Goal: Complete application form

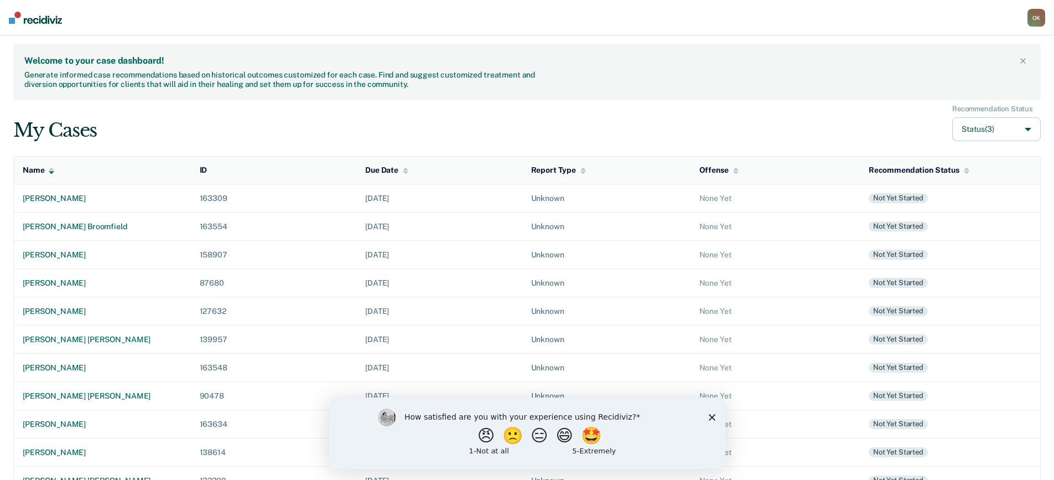
click at [713, 415] on polygon "Close survey" at bounding box center [711, 416] width 7 height 7
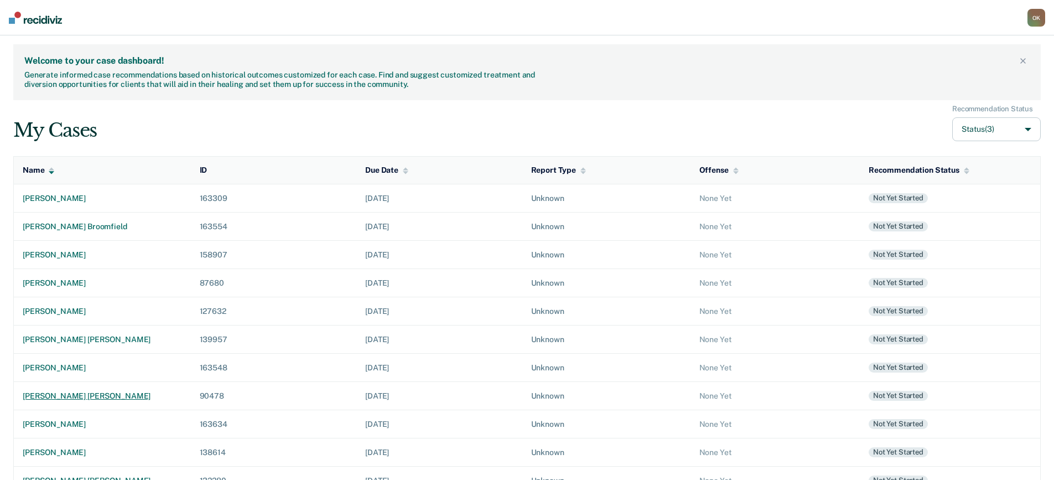
click at [73, 397] on div "[PERSON_NAME] [PERSON_NAME]" at bounding box center [102, 395] width 159 height 9
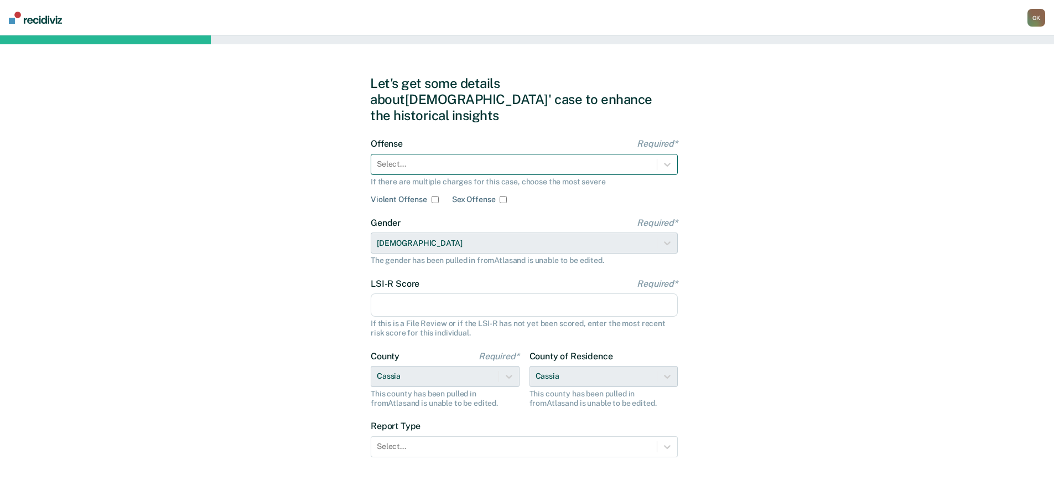
click at [449, 158] on div at bounding box center [514, 164] width 274 height 12
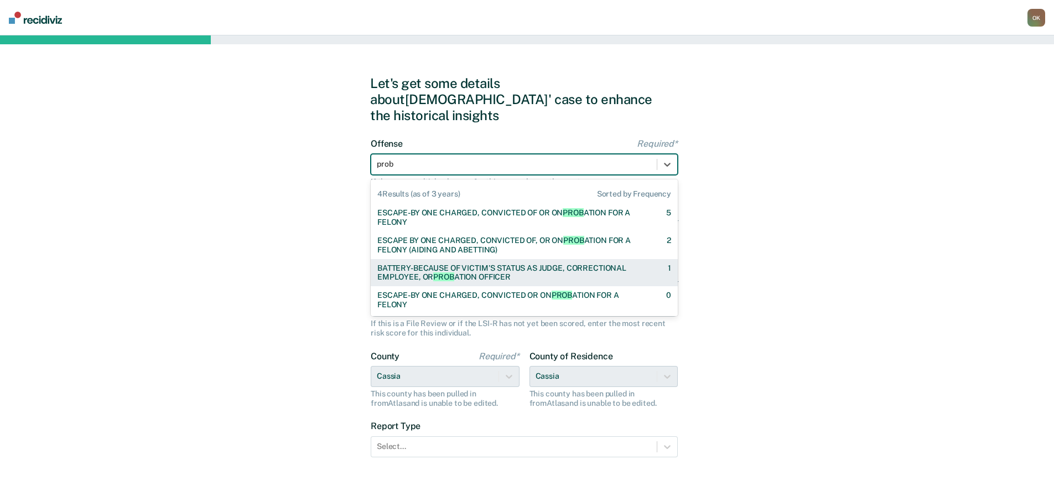
type input "prob"
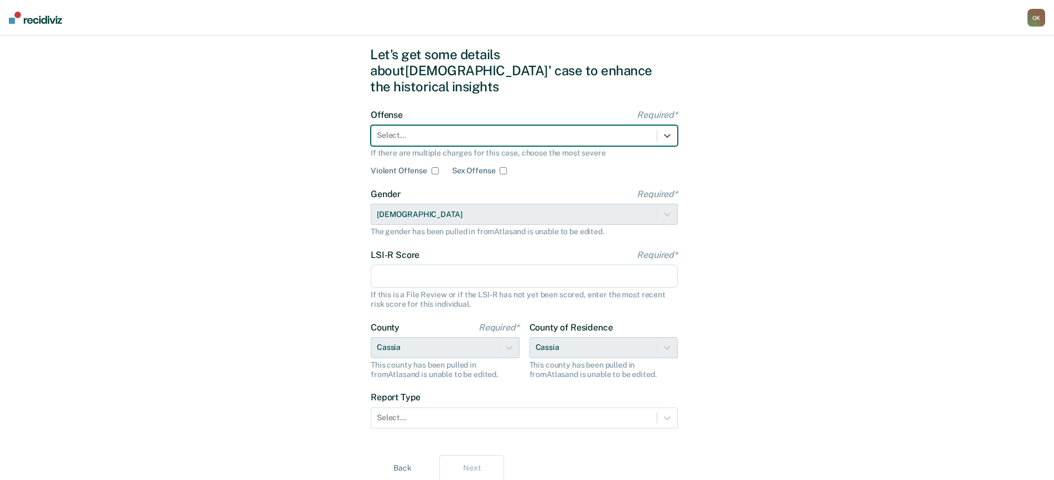
scroll to position [54, 0]
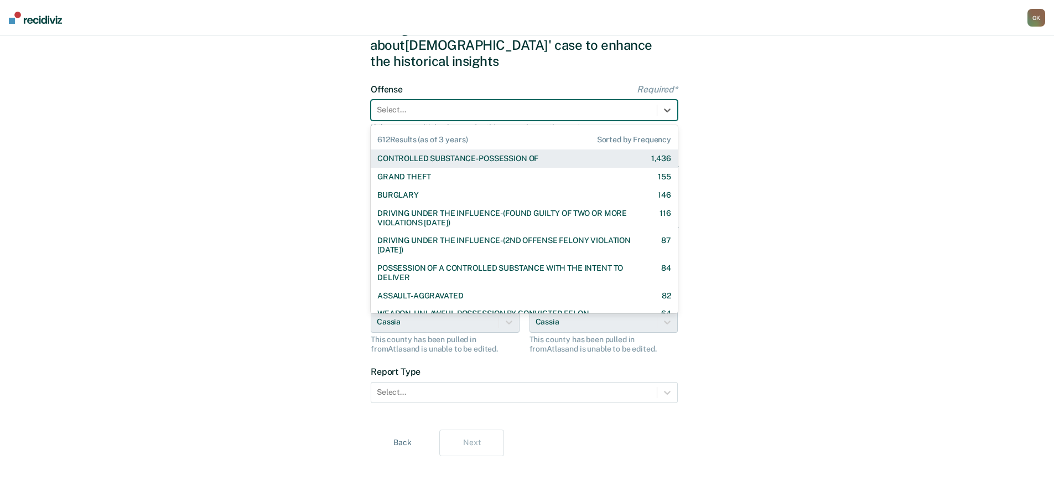
click at [460, 104] on div at bounding box center [514, 110] width 274 height 12
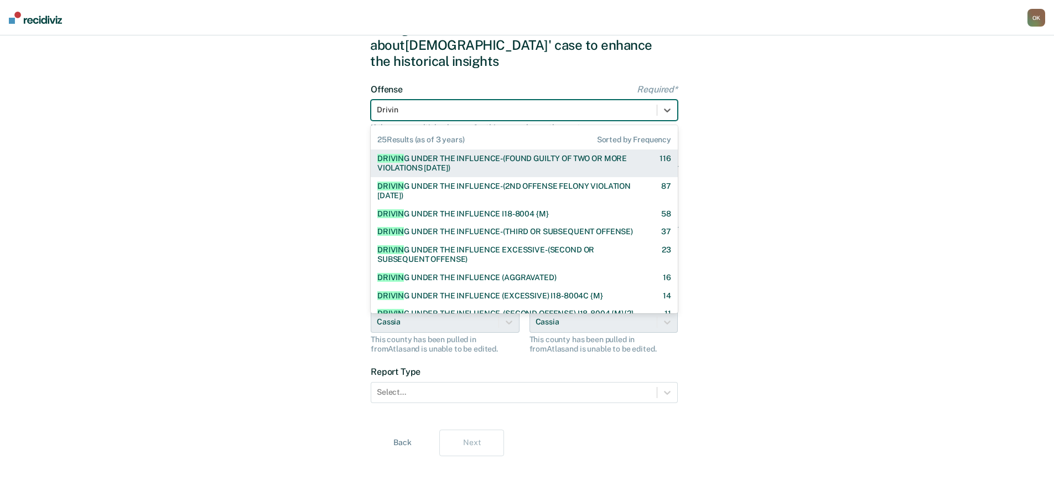
type input "Driving"
click at [531, 154] on div "DRIVING UNDER THE INFLUENCE-(FOUND GUILTY OF TWO OR MORE VIOLATIONS [DATE])" at bounding box center [508, 163] width 263 height 19
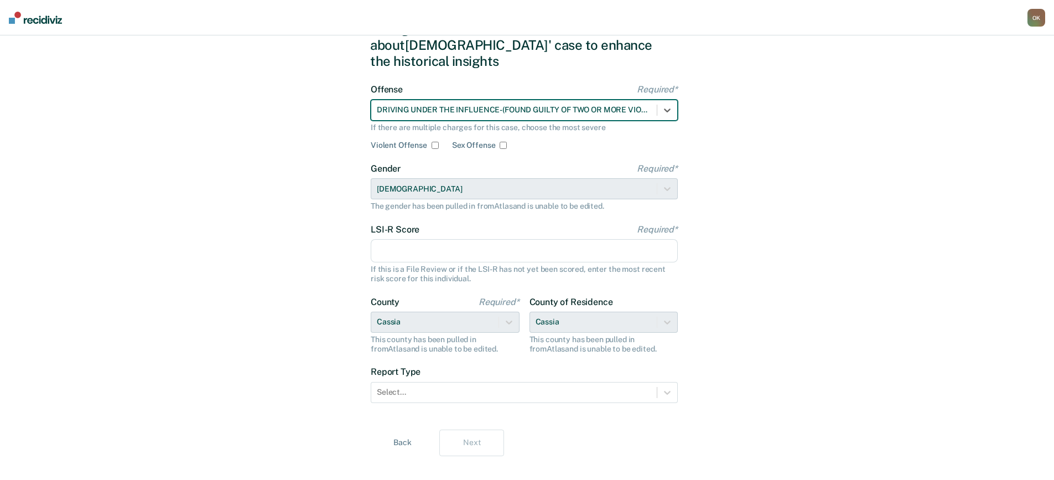
click at [448, 239] on input "LSI-R Score Required*" at bounding box center [524, 250] width 307 height 23
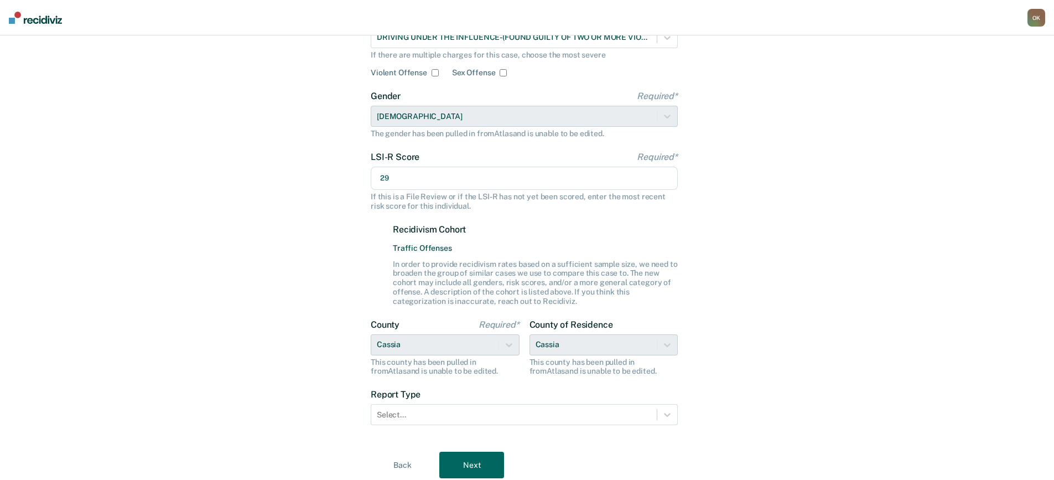
scroll to position [149, 0]
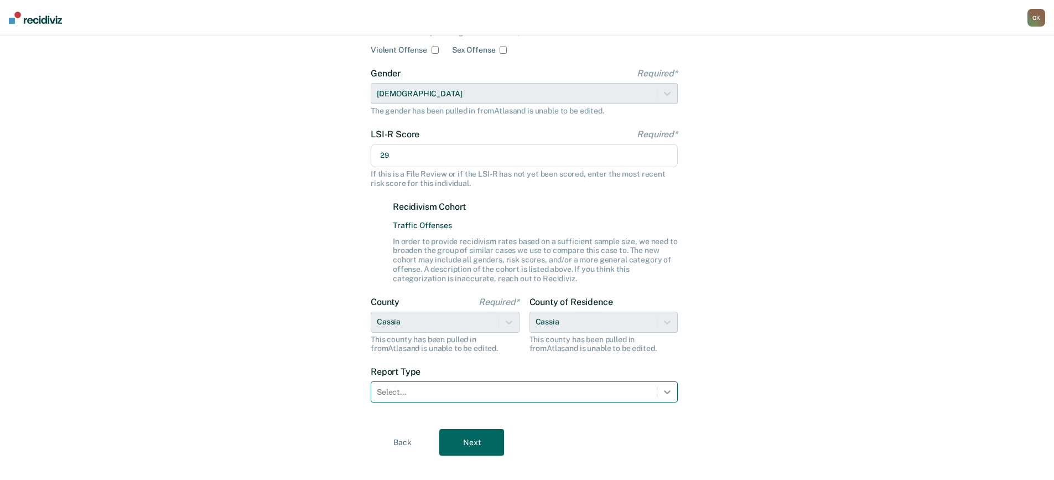
type input "29"
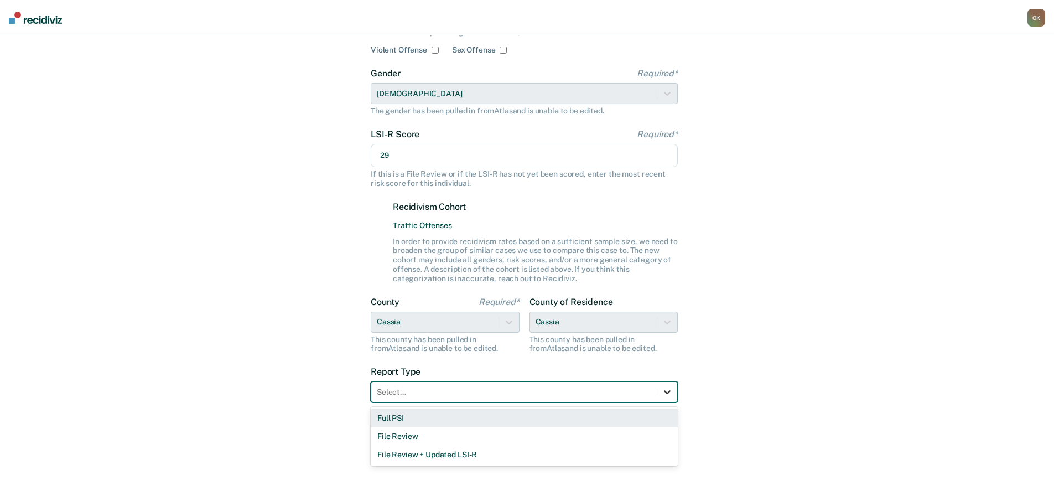
click at [667, 391] on icon at bounding box center [667, 393] width 7 height 4
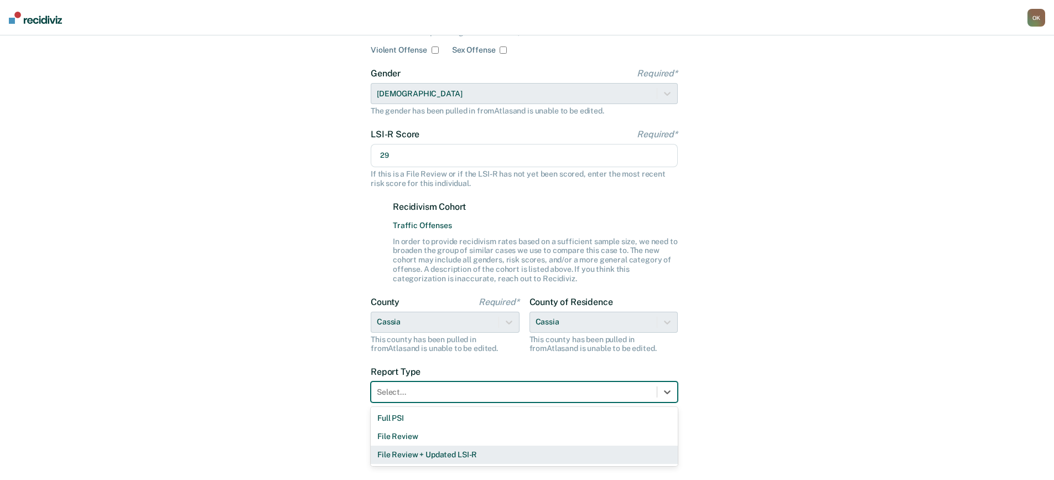
click at [419, 445] on div "File Review + Updated LSI-R" at bounding box center [524, 454] width 307 height 18
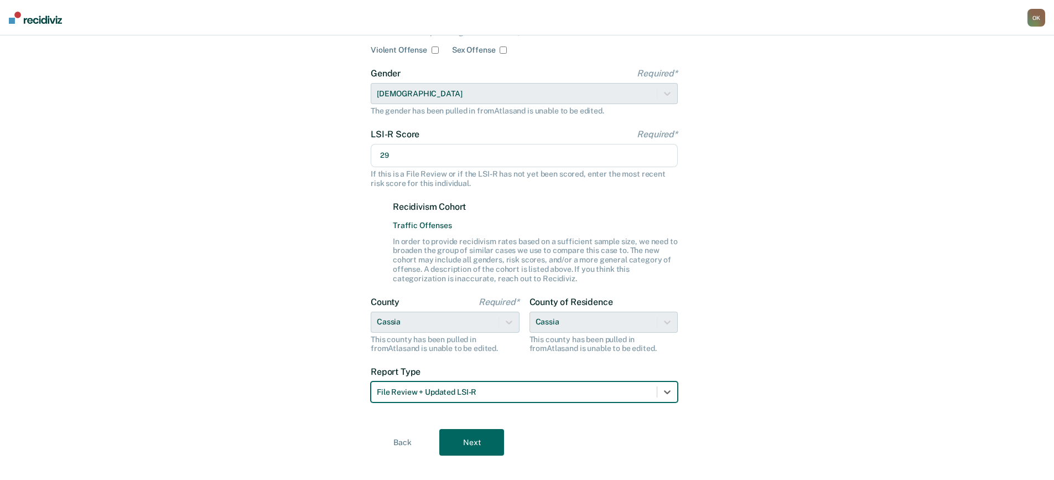
click at [472, 429] on button "Next" at bounding box center [471, 442] width 65 height 27
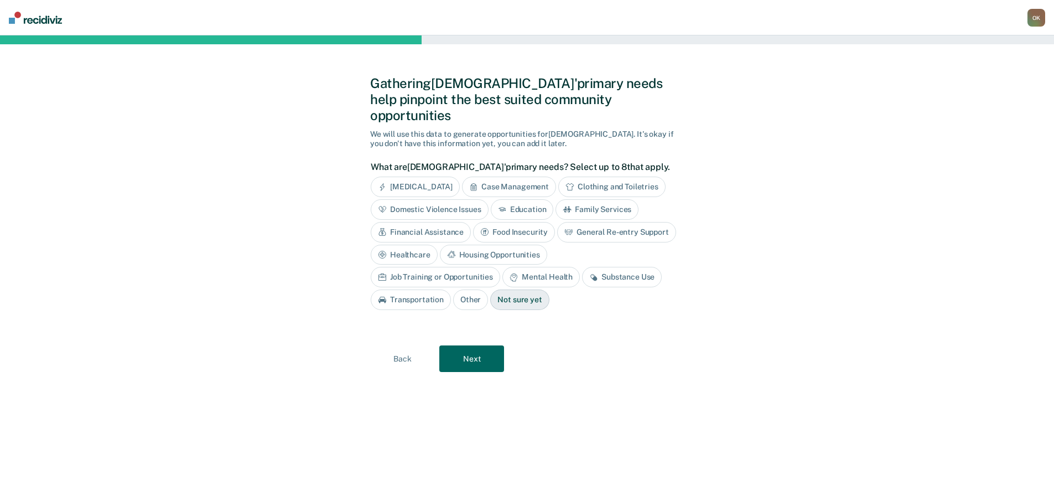
scroll to position [0, 0]
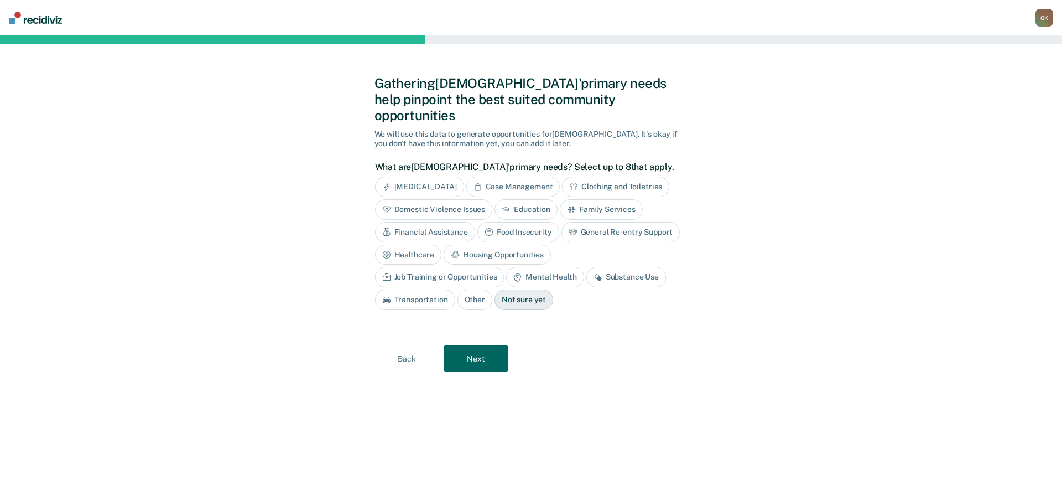
click at [586, 267] on div "Substance Use" at bounding box center [626, 277] width 80 height 20
click at [455, 289] on div "Transportation" at bounding box center [415, 299] width 80 height 20
click at [477, 345] on button "Next" at bounding box center [476, 358] width 65 height 27
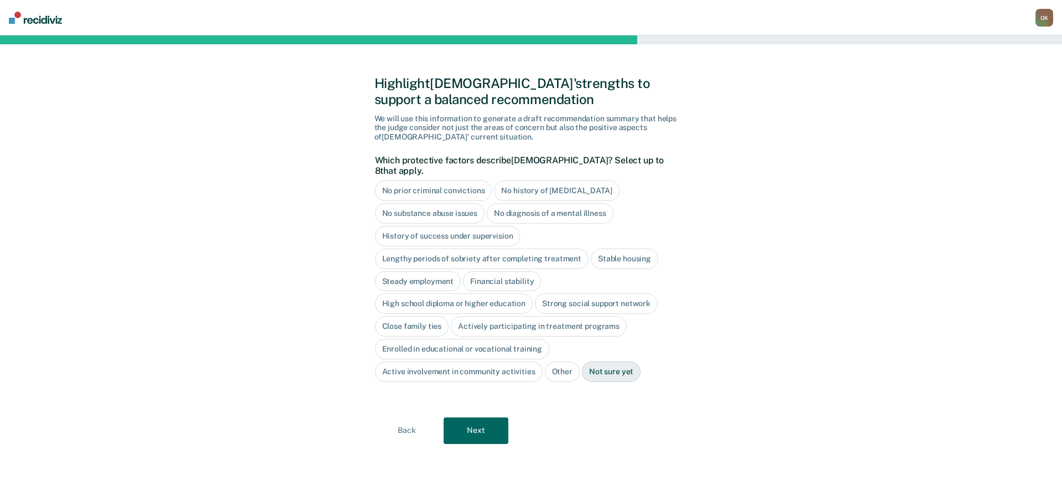
click at [617, 248] on div "Stable housing" at bounding box center [624, 258] width 67 height 20
click at [419, 318] on div "Close family ties" at bounding box center [412, 326] width 74 height 20
click at [484, 421] on button "Next" at bounding box center [476, 430] width 65 height 27
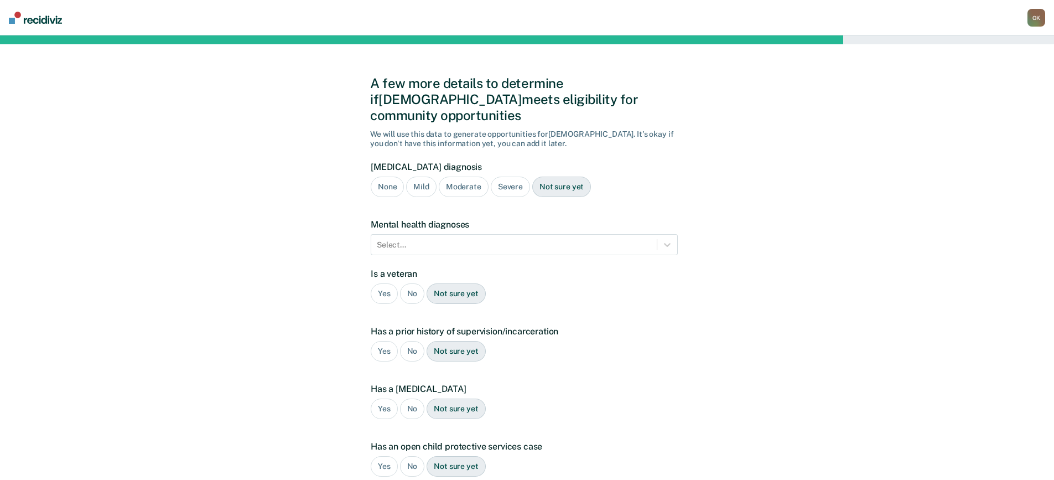
click at [1036, 19] on div "O K" at bounding box center [1036, 18] width 18 height 18
click at [964, 74] on link "Log Out" at bounding box center [990, 71] width 92 height 9
